Goal: Transaction & Acquisition: Obtain resource

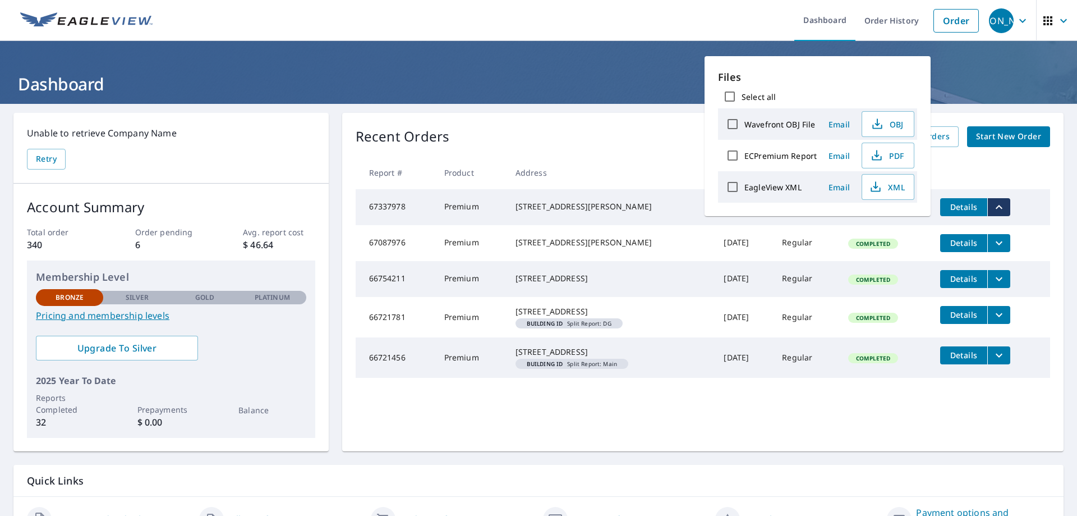
click at [981, 165] on th at bounding box center [990, 172] width 119 height 33
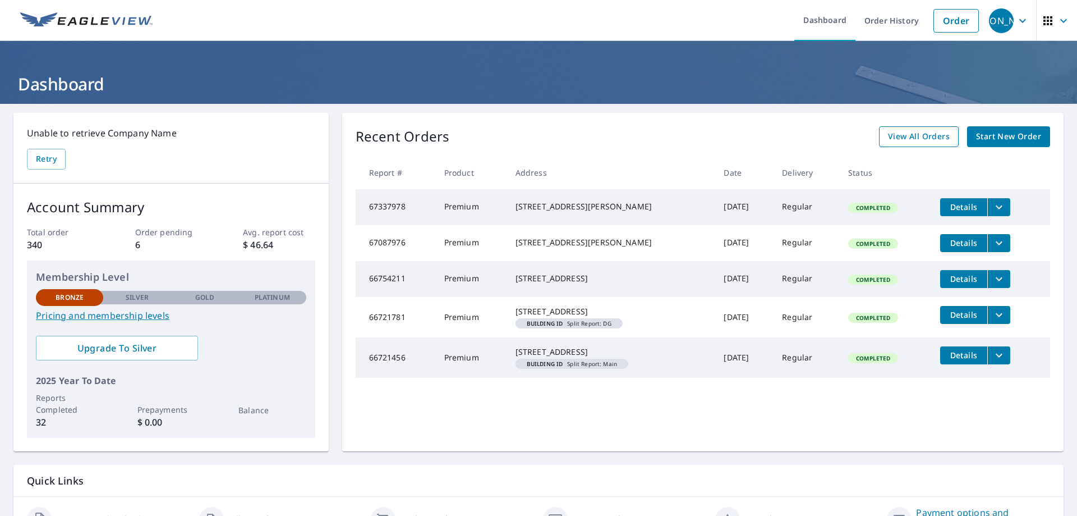
click at [881, 140] on link "View All Orders" at bounding box center [919, 136] width 80 height 21
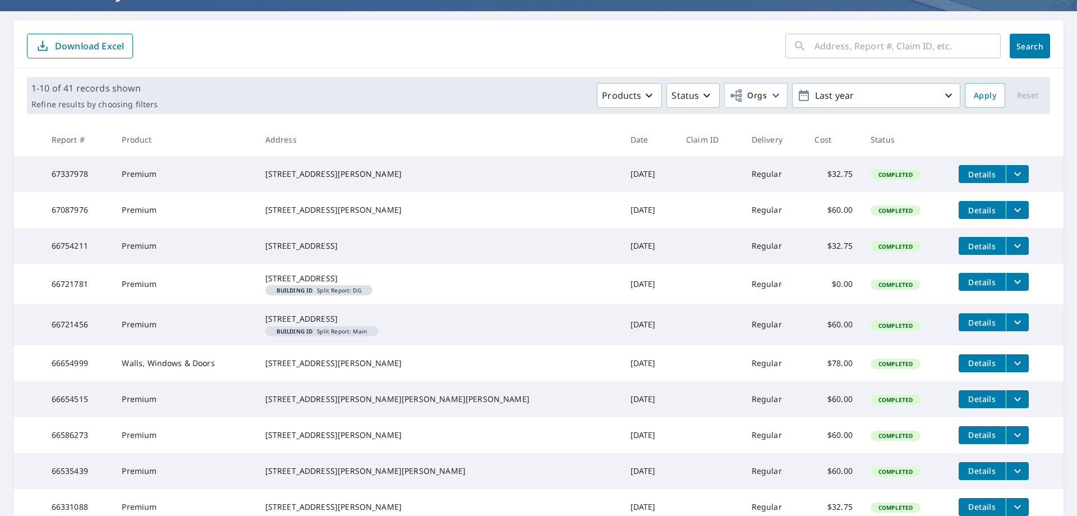
scroll to position [112, 0]
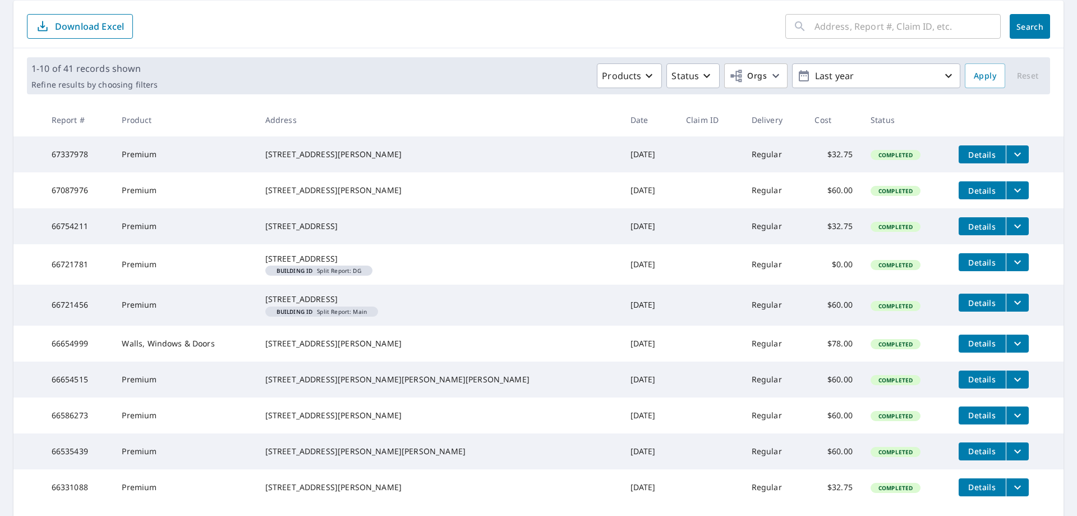
click at [1011, 350] on icon "filesDropdownBtn-66654999" at bounding box center [1017, 343] width 13 height 13
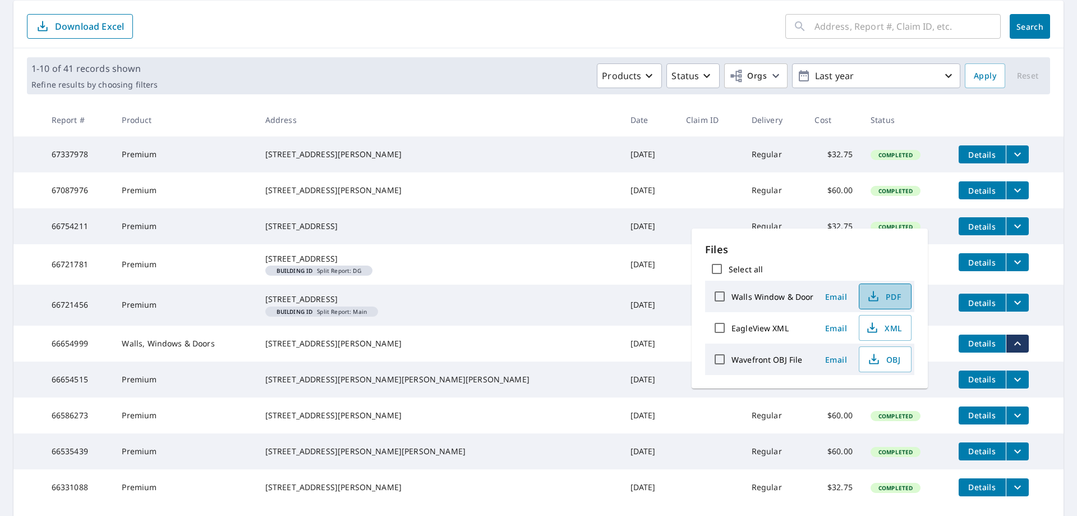
click at [882, 298] on span "PDF" at bounding box center [884, 295] width 36 height 13
click at [1019, 205] on td "Details" at bounding box center [1007, 190] width 114 height 36
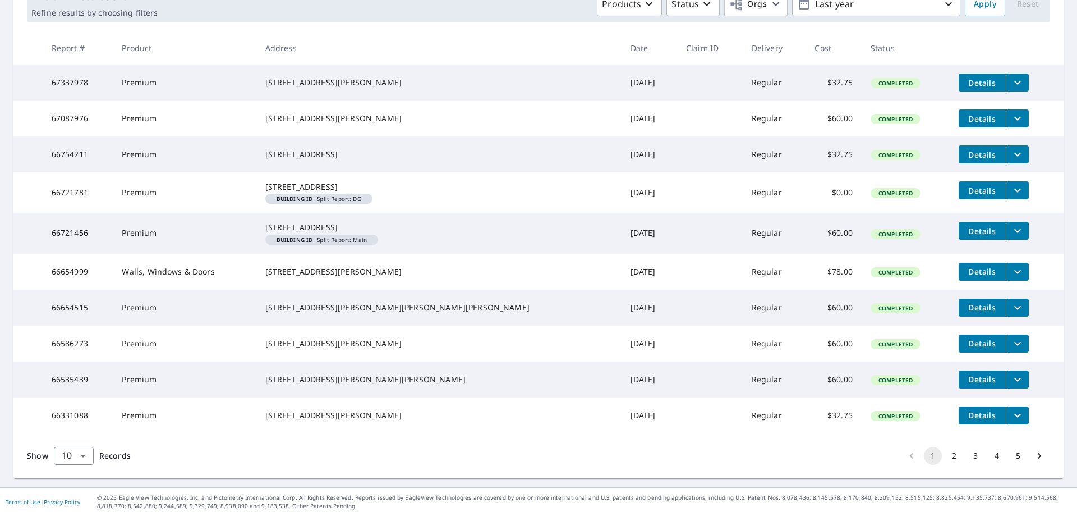
scroll to position [242, 0]
click at [81, 456] on body "JA [PERSON_NAME] Dashboard Order History Order JA Dashboard / Order History Ord…" at bounding box center [538, 258] width 1077 height 516
click at [83, 473] on li "50" at bounding box center [73, 472] width 40 height 20
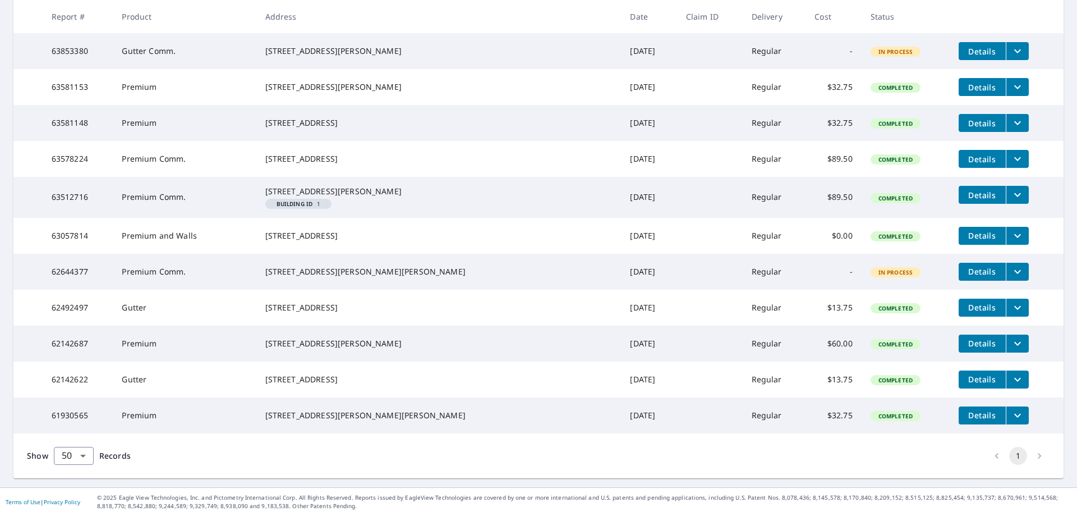
scroll to position [1529, 0]
click at [84, 457] on body "JA [PERSON_NAME] Dashboard Order History Order JA Dashboard / Order History Ord…" at bounding box center [538, 258] width 1077 height 516
click at [70, 494] on li "100" at bounding box center [73, 492] width 40 height 20
click at [1033, 454] on li "pagination navigation" at bounding box center [1039, 456] width 21 height 18
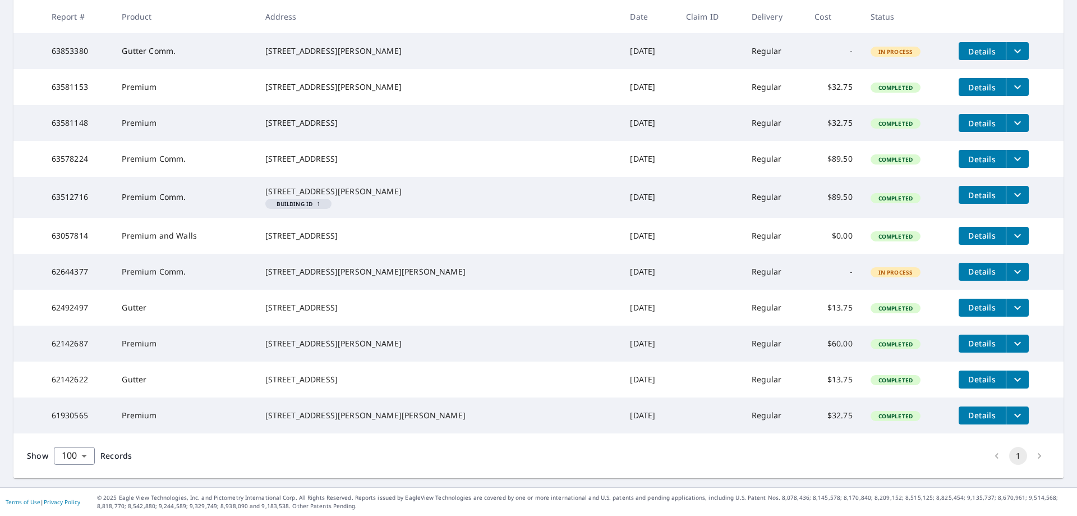
click at [1029, 456] on li "pagination navigation" at bounding box center [1039, 456] width 21 height 18
click at [1015, 457] on button "1" at bounding box center [1018, 456] width 18 height 18
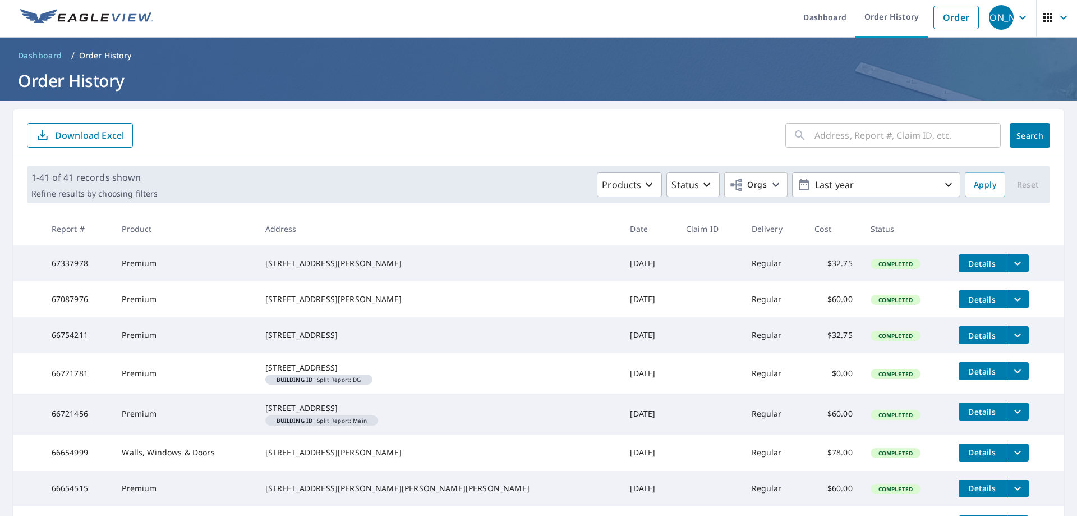
scroll to position [0, 0]
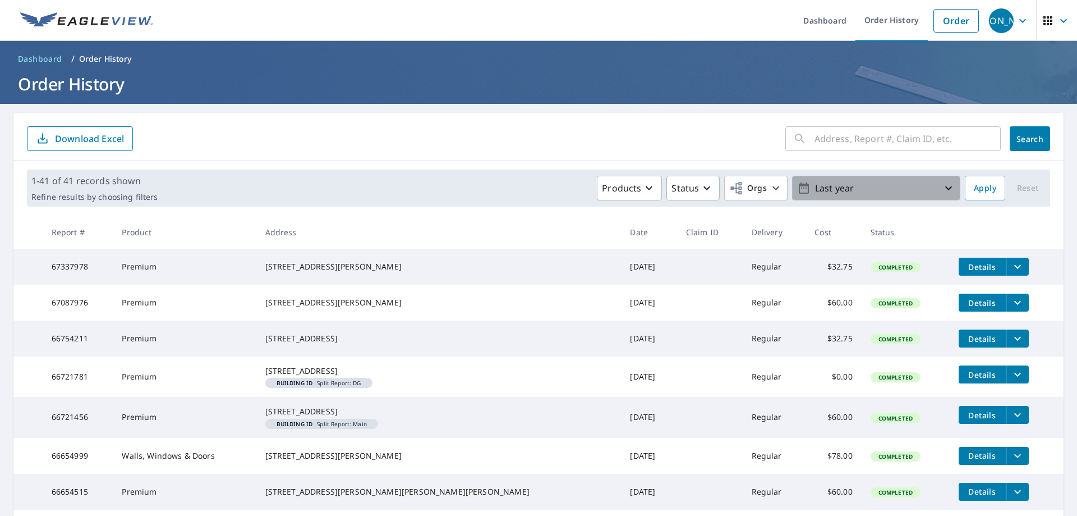
click at [942, 185] on icon "button" at bounding box center [948, 187] width 13 height 13
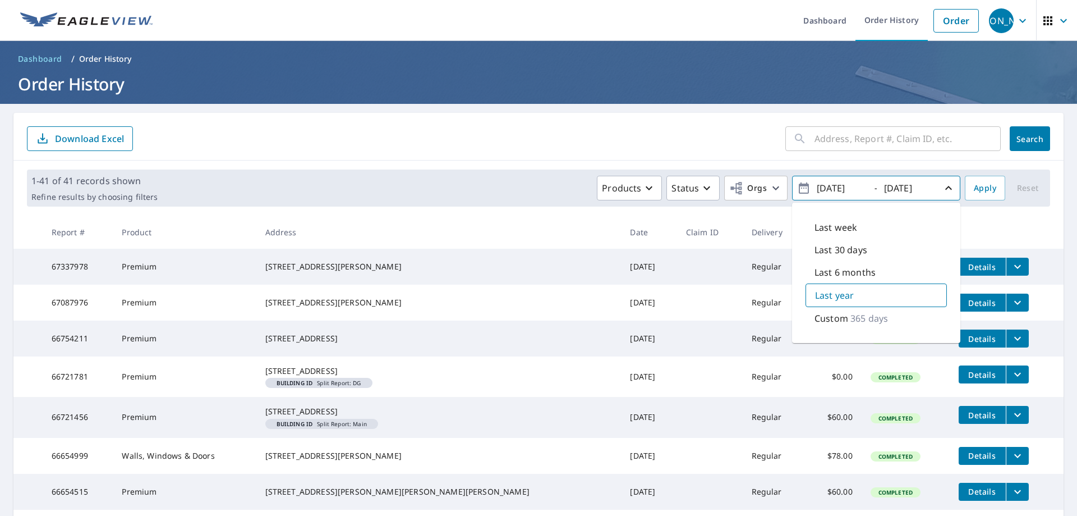
click at [838, 324] on p "Custom" at bounding box center [832, 317] width 34 height 13
click at [830, 189] on input "[DATE]" at bounding box center [840, 188] width 55 height 18
type input "[DATE]"
click at [895, 188] on input "[DATE]" at bounding box center [908, 188] width 55 height 18
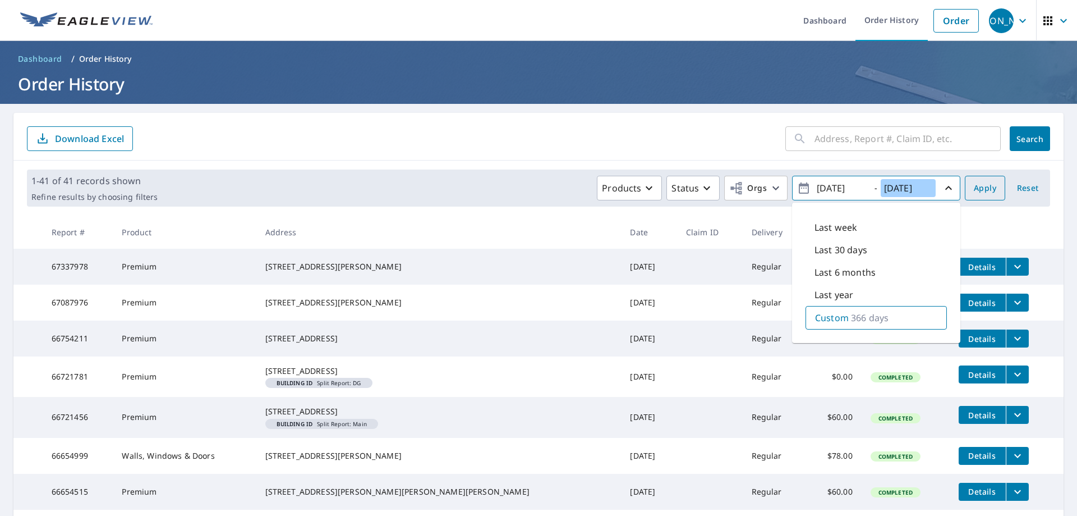
type input "[DATE]"
click at [974, 192] on span "Apply" at bounding box center [985, 188] width 22 height 14
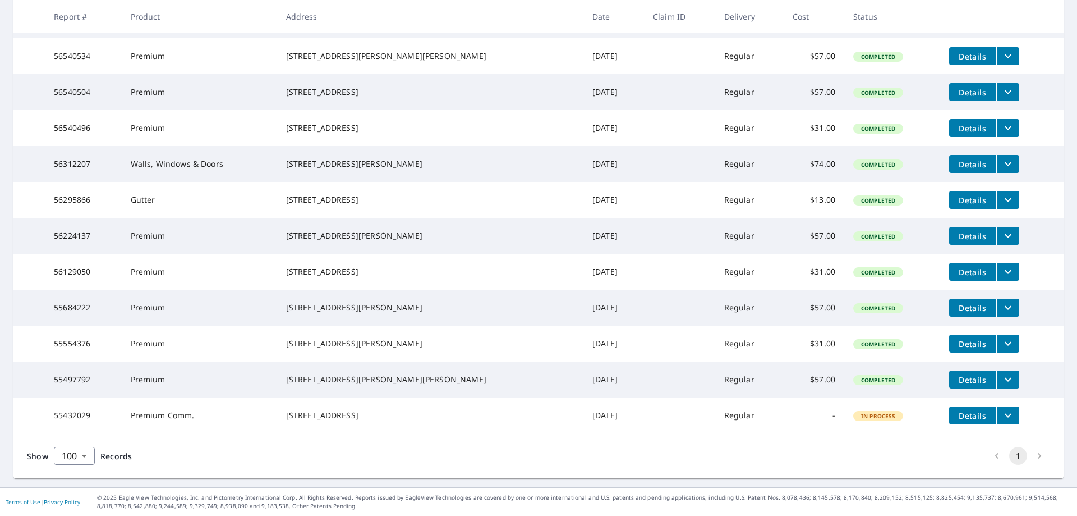
scroll to position [1658, 0]
click at [1029, 457] on li "pagination navigation" at bounding box center [1039, 456] width 21 height 18
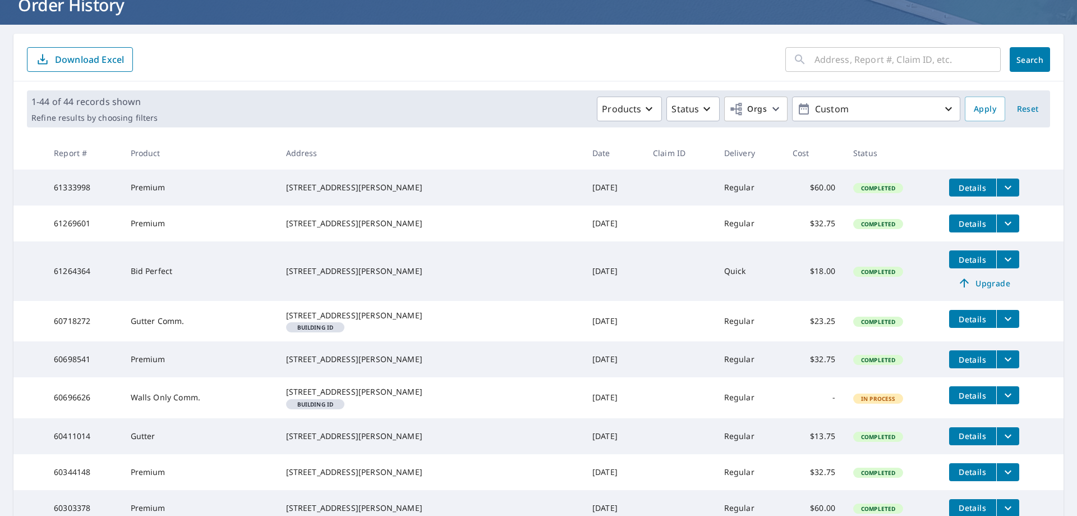
scroll to position [0, 0]
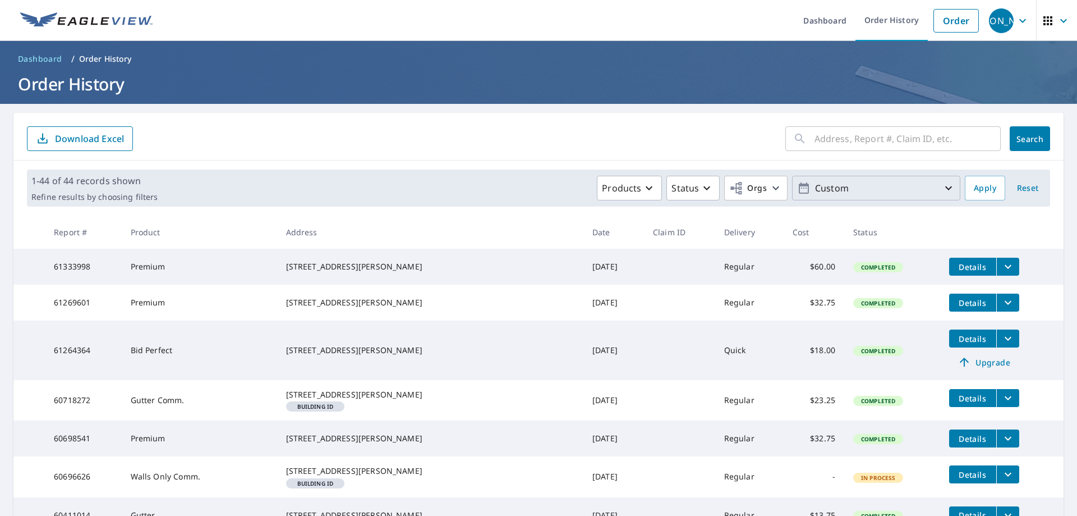
click at [861, 187] on p "Custom" at bounding box center [876, 188] width 131 height 20
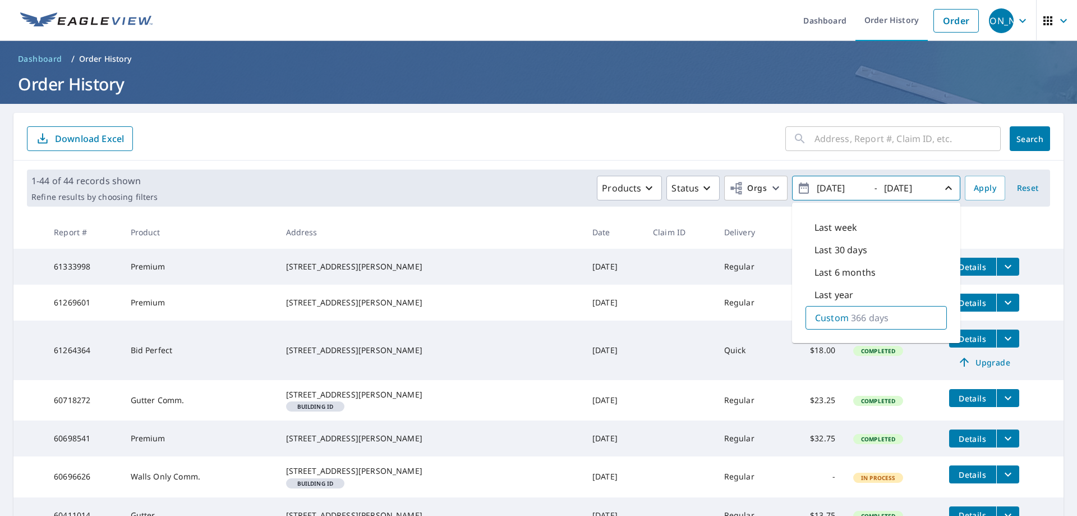
click at [828, 188] on input "[DATE]" at bounding box center [840, 188] width 55 height 18
type input "[DATE]"
click at [895, 188] on input "[DATE]" at bounding box center [908, 188] width 55 height 18
type input "[DATE]"
click at [974, 187] on span "Apply" at bounding box center [985, 188] width 22 height 14
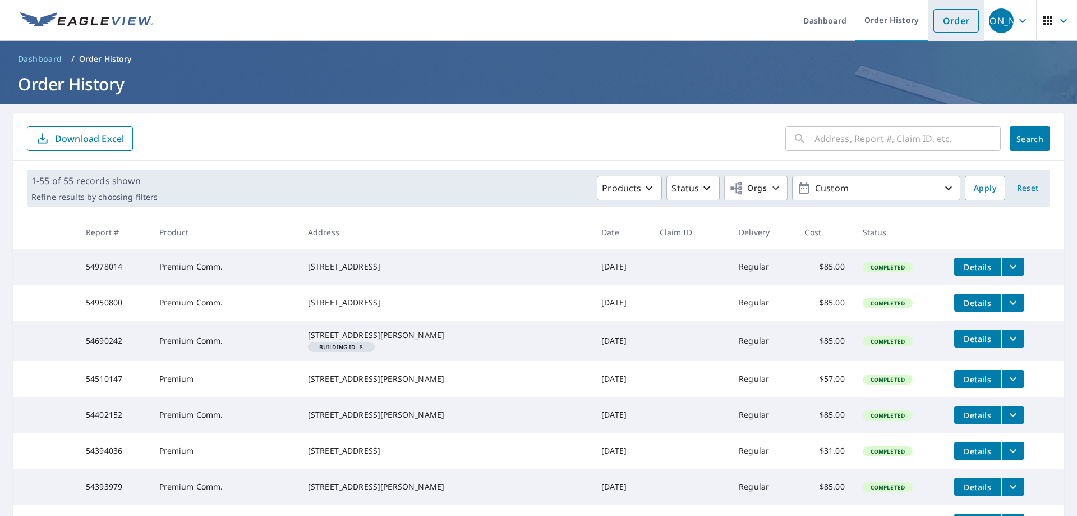
click at [943, 24] on link "Order" at bounding box center [955, 21] width 45 height 24
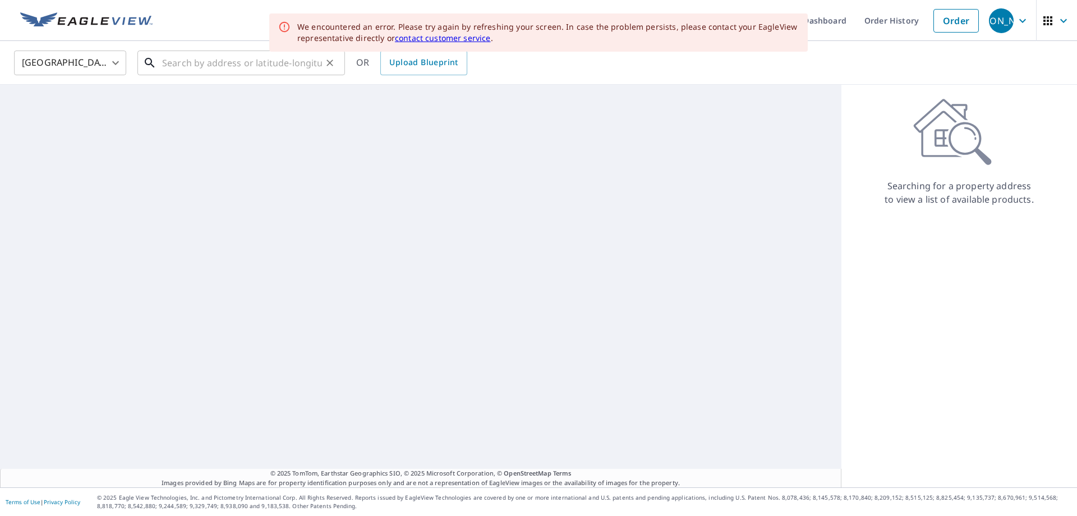
click at [247, 67] on input "text" at bounding box center [242, 62] width 160 height 31
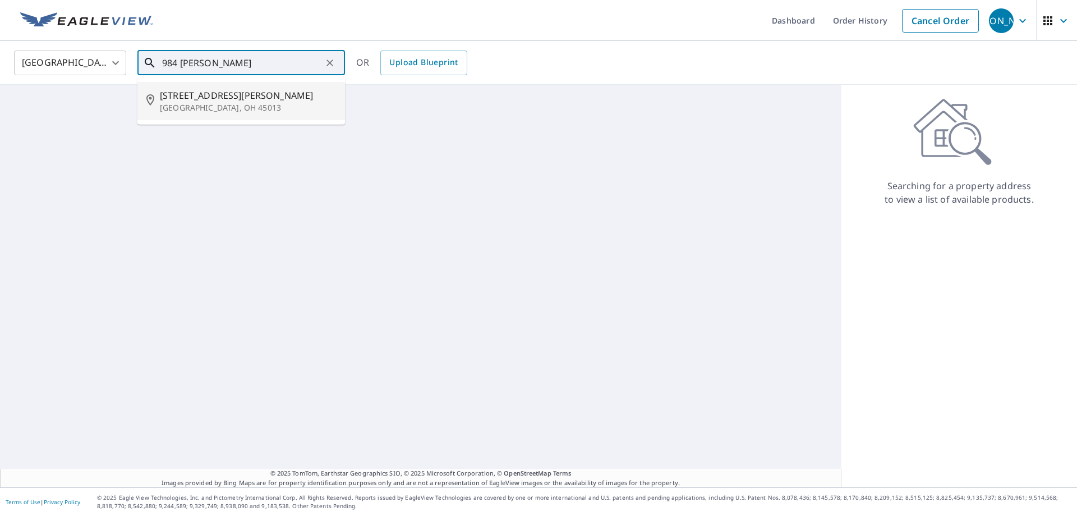
click at [227, 100] on span "[STREET_ADDRESS][PERSON_NAME]" at bounding box center [248, 95] width 176 height 13
type input "[STREET_ADDRESS][PERSON_NAME]"
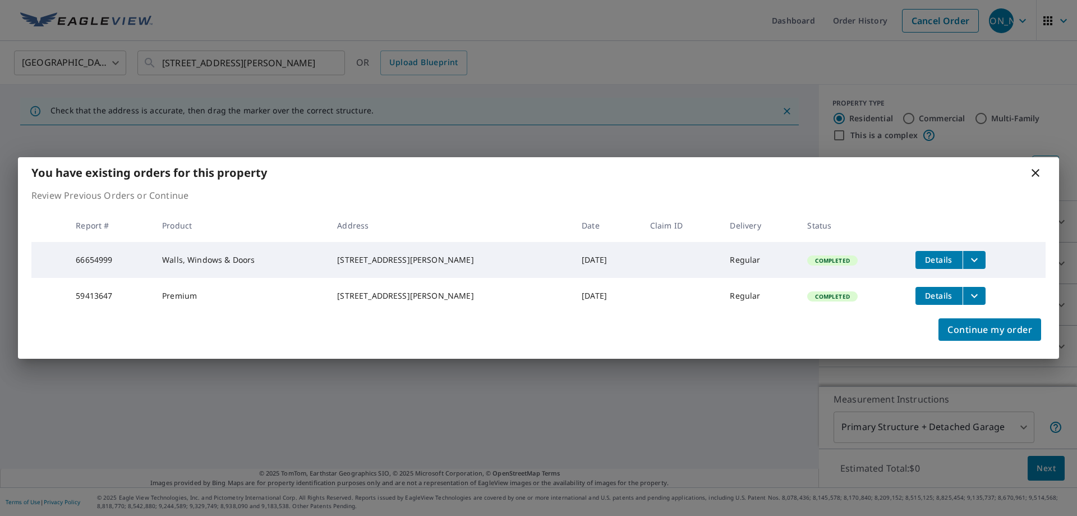
click at [968, 296] on icon "filesDropdownBtn-59413647" at bounding box center [974, 295] width 13 height 13
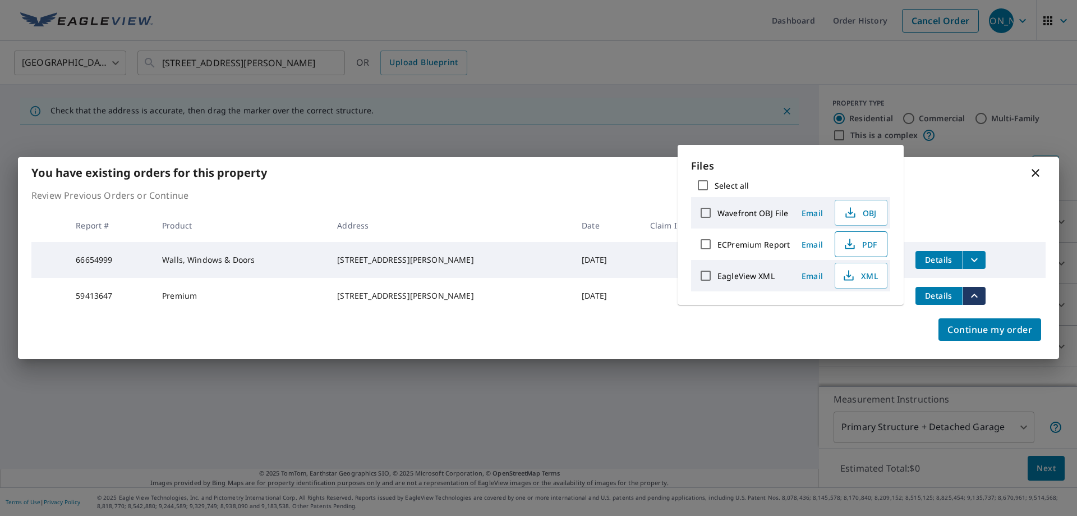
click at [856, 241] on span "PDF" at bounding box center [860, 243] width 36 height 13
